Goal: Obtain resource: Obtain resource

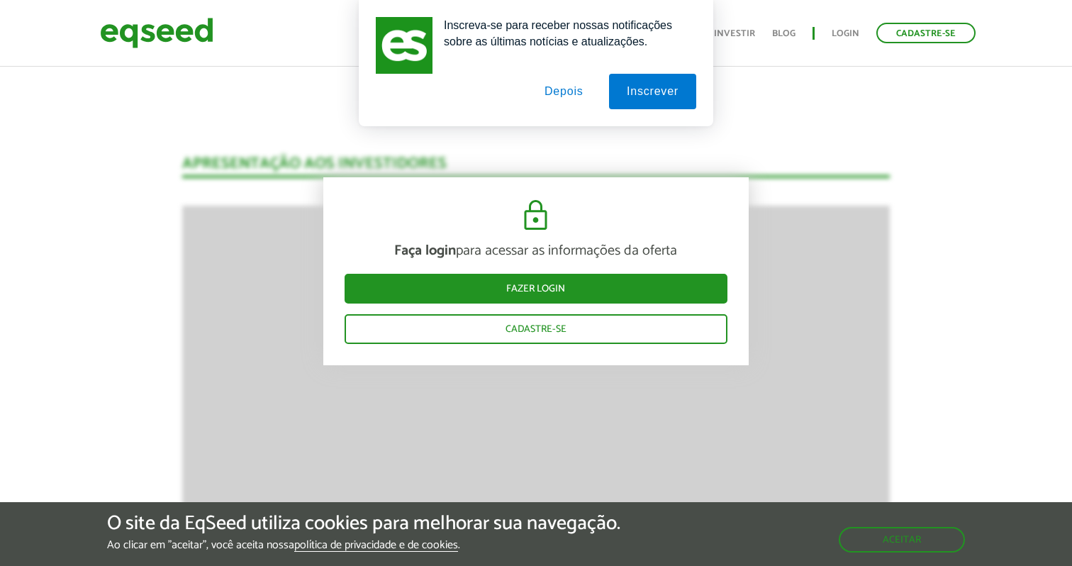
scroll to position [1086, 0]
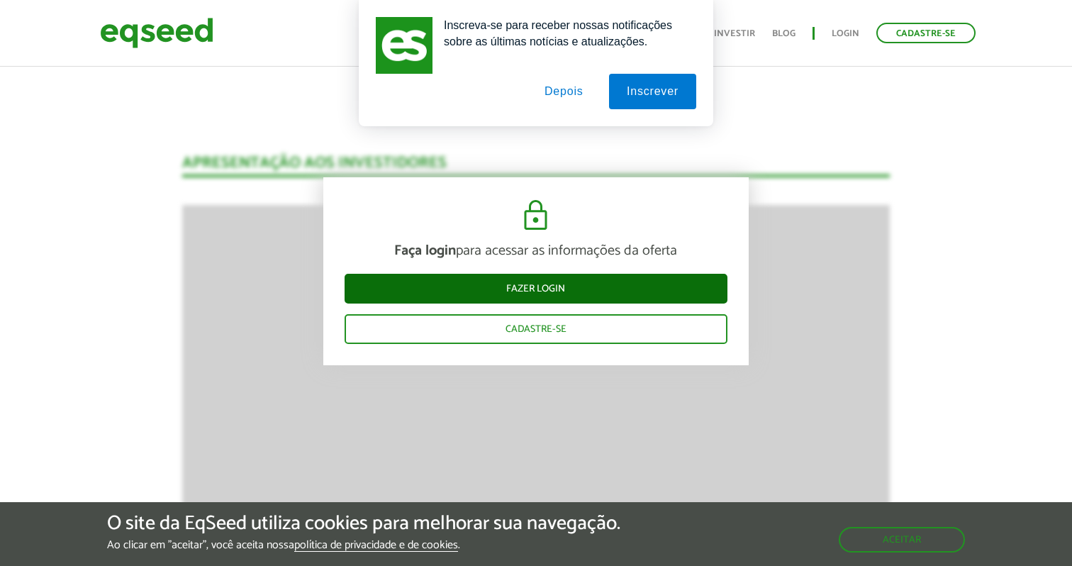
click at [579, 290] on link "Fazer login" at bounding box center [536, 289] width 383 height 30
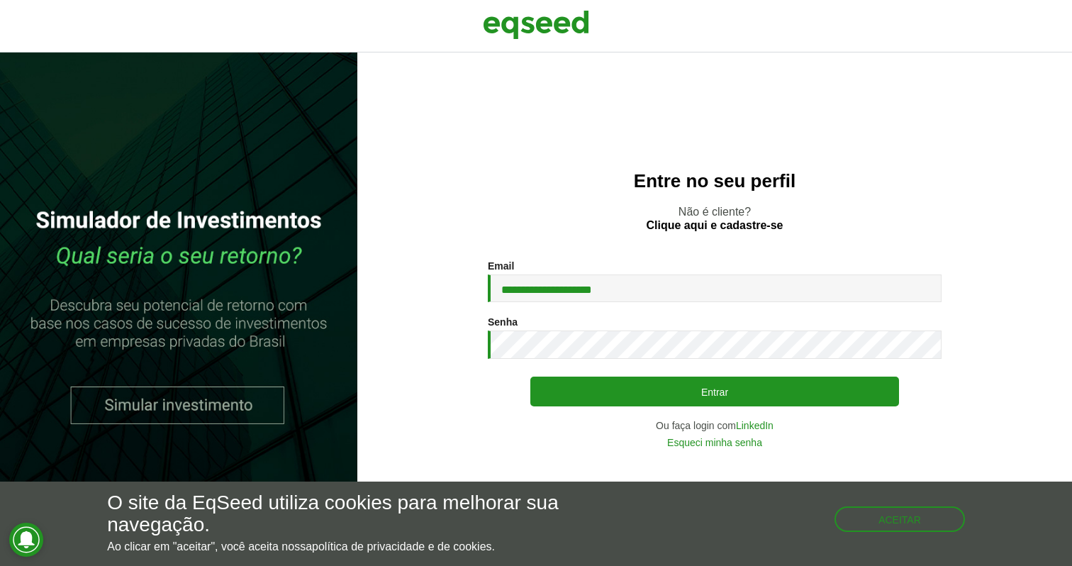
type input "**********"
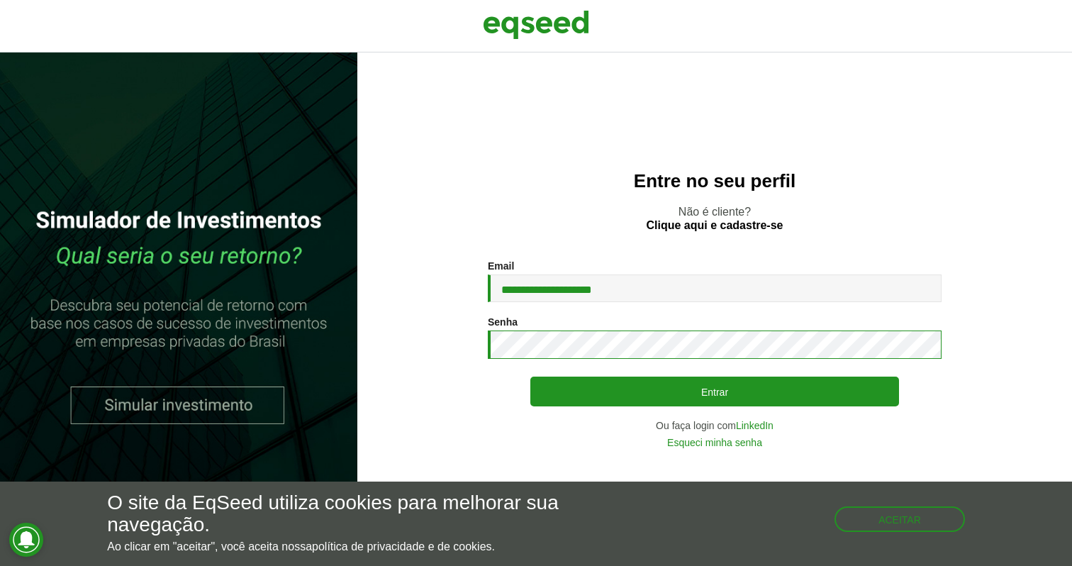
click at [715, 391] on button "Entrar" at bounding box center [714, 391] width 369 height 30
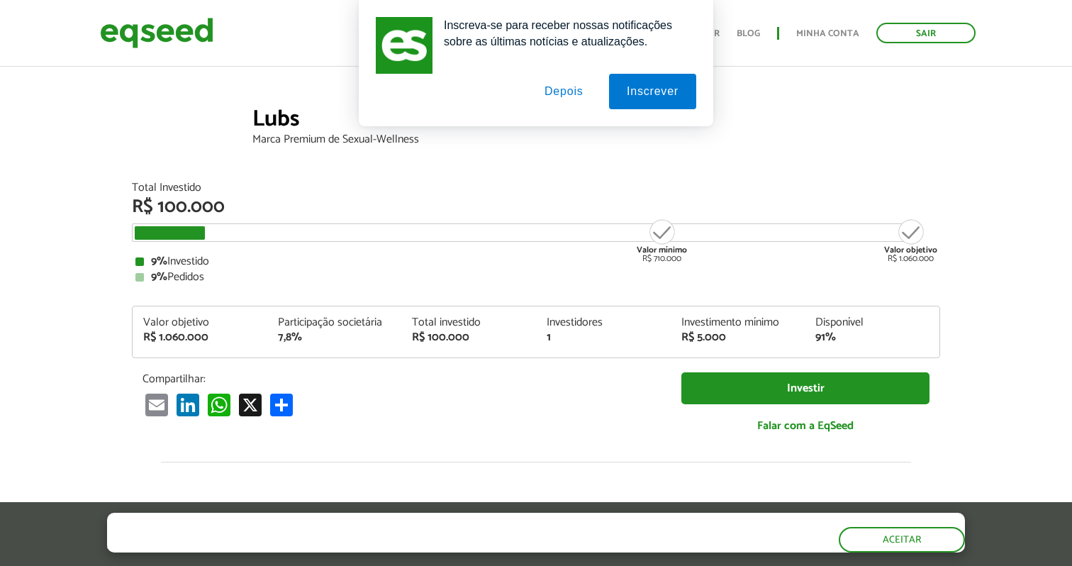
scroll to position [53, 0]
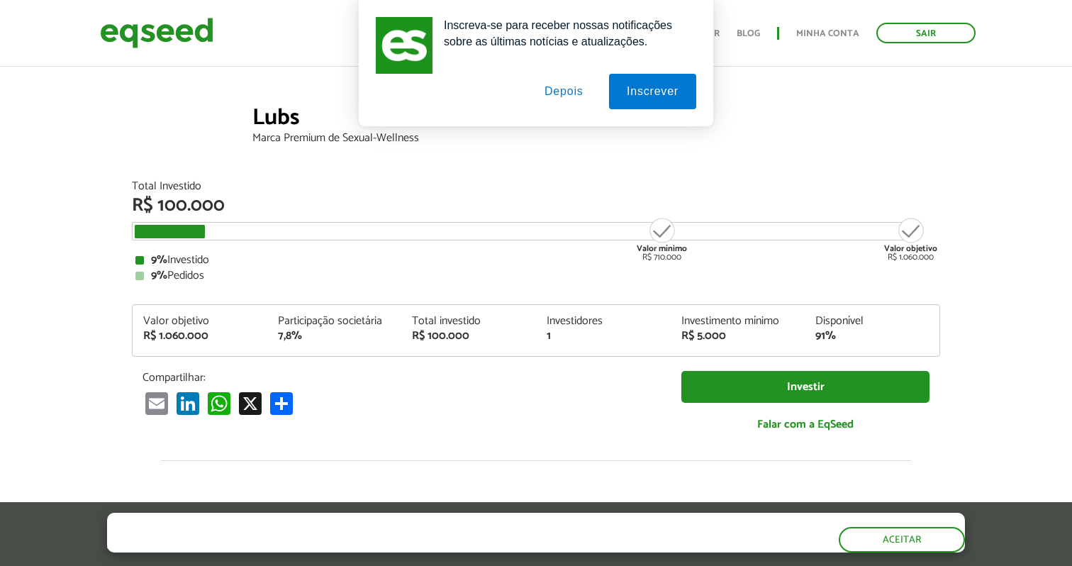
click at [557, 97] on button "Depois" at bounding box center [564, 91] width 74 height 35
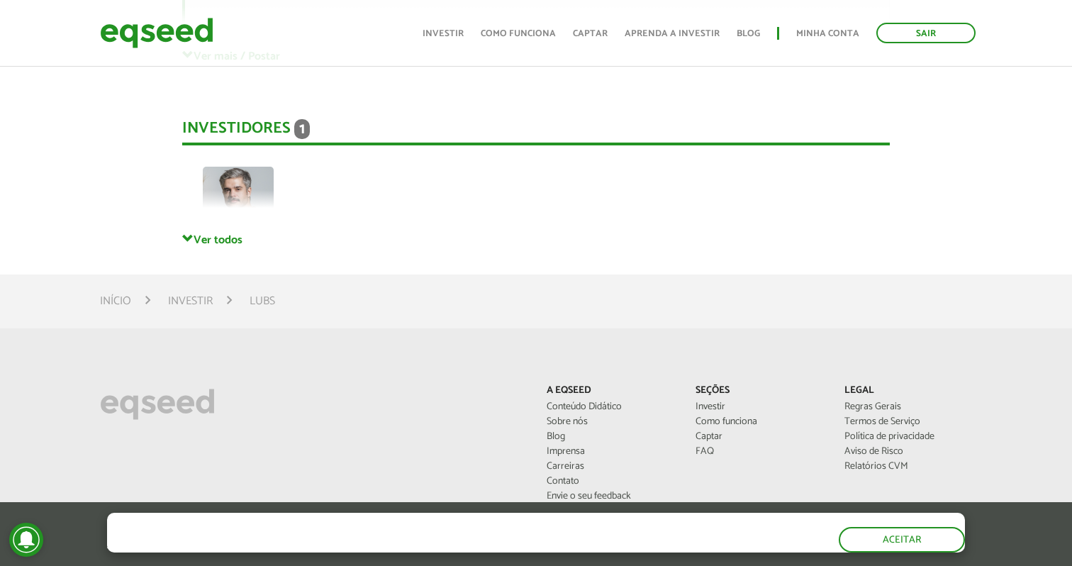
scroll to position [2293, 0]
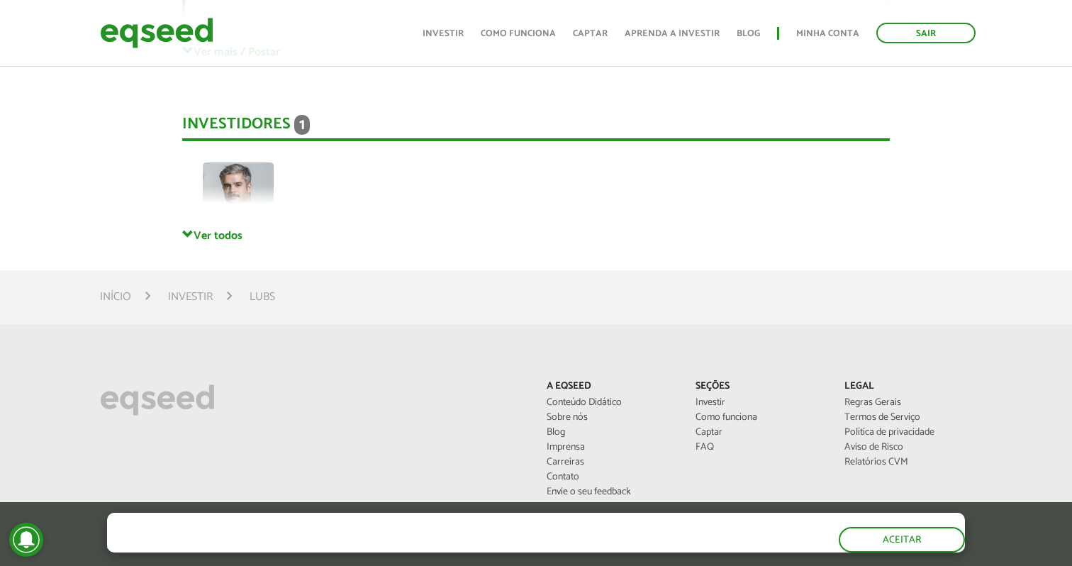
click at [220, 230] on link "Ver todos" at bounding box center [536, 234] width 708 height 13
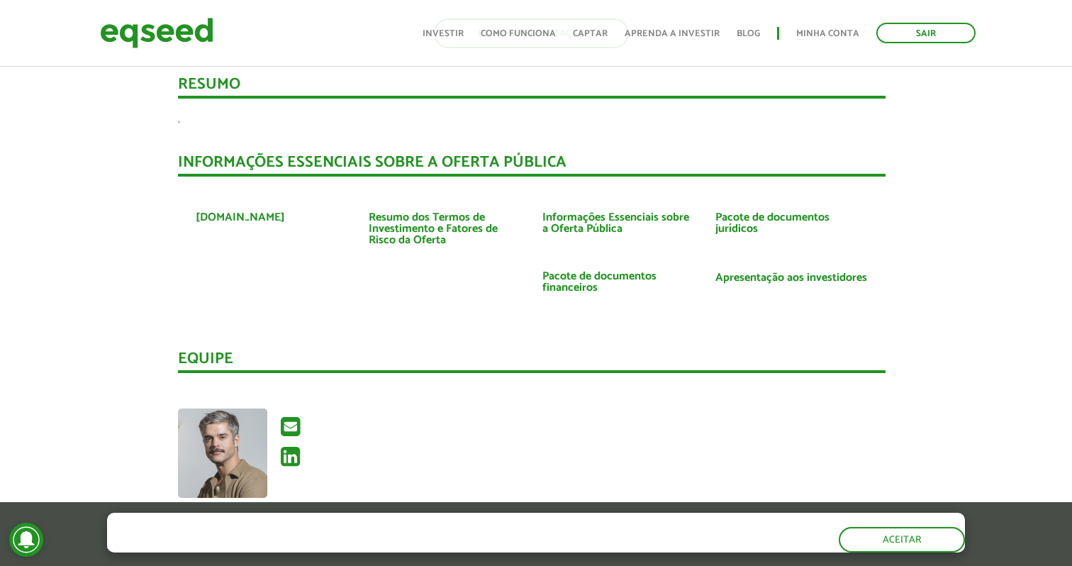
scroll to position [1626, 4]
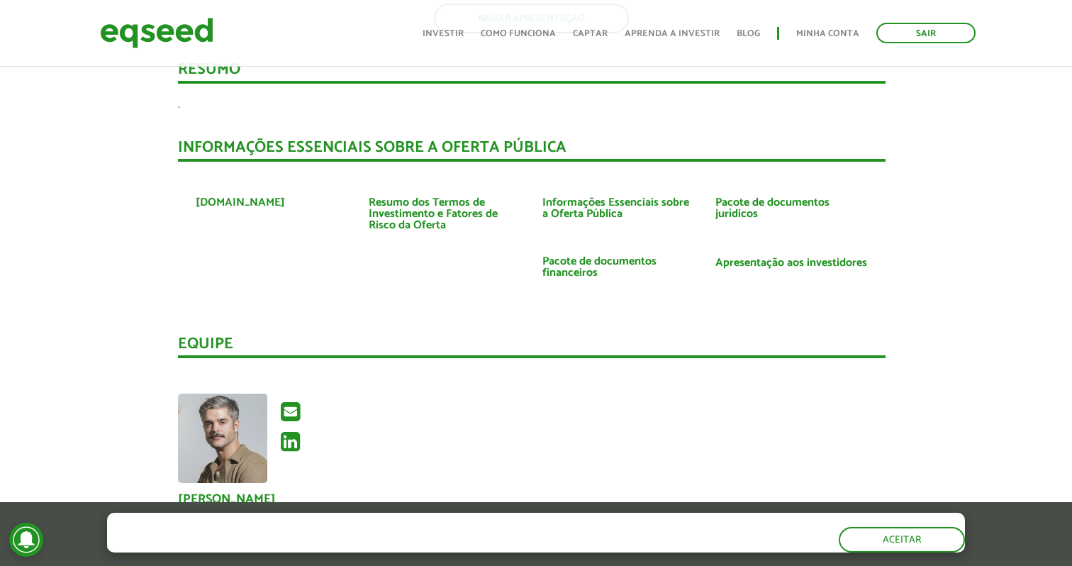
click at [750, 211] on link "Pacote de documentos jurídicos" at bounding box center [791, 208] width 152 height 23
click at [617, 199] on link "Informações Essenciais sobre a Oferta Pública" at bounding box center [618, 208] width 152 height 23
